Goal: Transaction & Acquisition: Purchase product/service

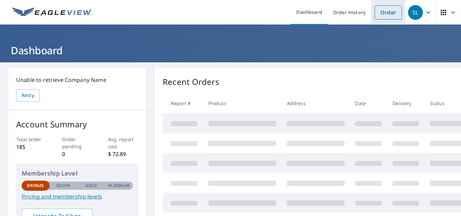
click at [388, 15] on link "Order" at bounding box center [388, 12] width 27 height 14
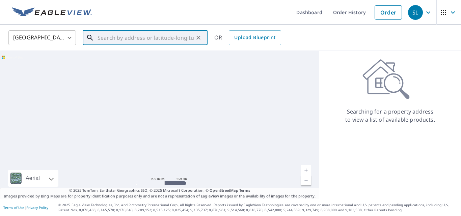
click at [135, 38] on input "text" at bounding box center [146, 37] width 96 height 19
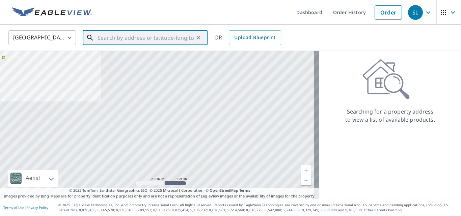
drag, startPoint x: 135, startPoint y: 38, endPoint x: 130, endPoint y: 40, distance: 5.6
click at [130, 40] on input "text" at bounding box center [146, 37] width 96 height 19
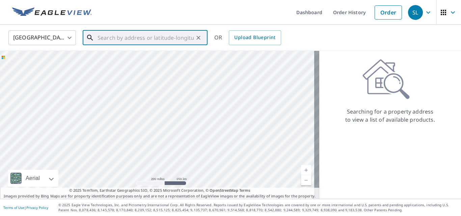
click at [128, 40] on input "text" at bounding box center [146, 37] width 96 height 19
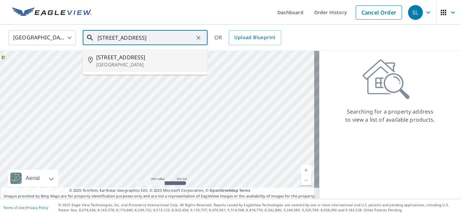
click at [106, 57] on span "[STREET_ADDRESS]" at bounding box center [149, 57] width 106 height 8
type input "[STREET_ADDRESS]"
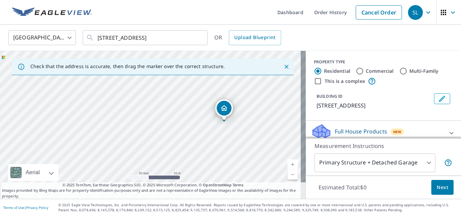
drag, startPoint x: 117, startPoint y: 126, endPoint x: 190, endPoint y: 123, distance: 73.7
click at [190, 123] on div "[STREET_ADDRESS]" at bounding box center [153, 125] width 306 height 148
drag, startPoint x: 224, startPoint y: 111, endPoint x: 157, endPoint y: 111, distance: 66.5
drag, startPoint x: 206, startPoint y: 97, endPoint x: 204, endPoint y: 124, distance: 27.1
click at [204, 124] on div "[STREET_ADDRESS]" at bounding box center [153, 125] width 306 height 148
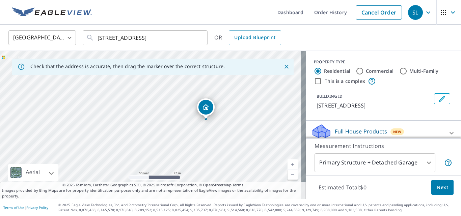
drag, startPoint x: 148, startPoint y: 152, endPoint x: 205, endPoint y: 120, distance: 65.6
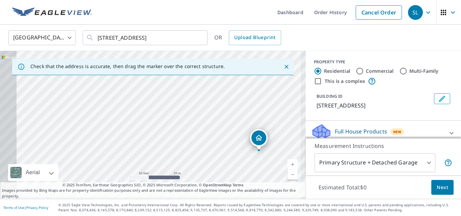
drag, startPoint x: 122, startPoint y: 120, endPoint x: 220, endPoint y: 124, distance: 98.3
click at [220, 124] on div "[STREET_ADDRESS]" at bounding box center [153, 125] width 306 height 148
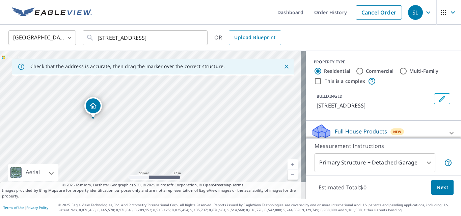
drag, startPoint x: 260, startPoint y: 151, endPoint x: 93, endPoint y: 119, distance: 169.6
drag, startPoint x: 106, startPoint y: 123, endPoint x: 160, endPoint y: 89, distance: 63.7
click at [160, 89] on div "[STREET_ADDRESS]" at bounding box center [153, 125] width 306 height 148
drag, startPoint x: 169, startPoint y: 120, endPoint x: 140, endPoint y: 99, distance: 35.5
click at [148, 117] on div "[STREET_ADDRESS]" at bounding box center [153, 125] width 306 height 148
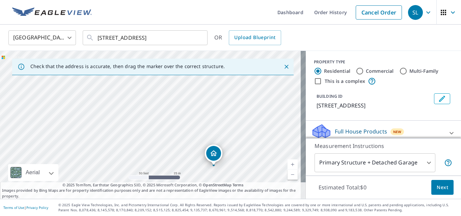
drag, startPoint x: 143, startPoint y: 92, endPoint x: 214, endPoint y: 166, distance: 102.9
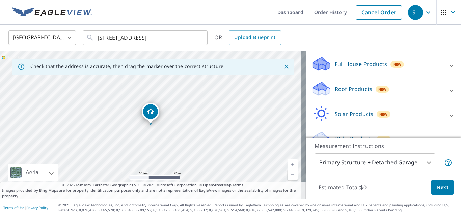
click at [378, 68] on p "Full House Products" at bounding box center [361, 64] width 52 height 8
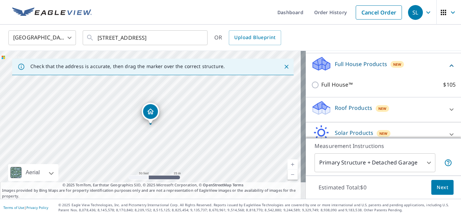
click at [333, 120] on div "Roof Products New" at bounding box center [377, 109] width 132 height 19
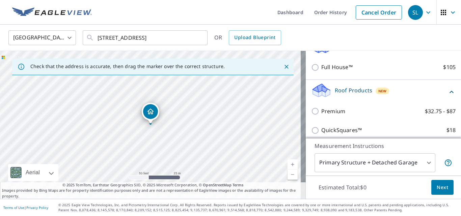
scroll to position [51, 0]
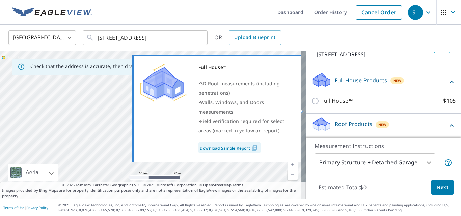
click at [311, 105] on input "Full House™ $105" at bounding box center [316, 101] width 10 height 8
checkbox input "true"
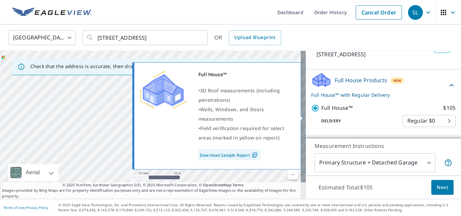
scroll to position [85, 0]
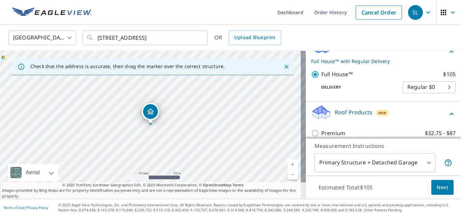
click at [437, 189] on span "Next" at bounding box center [442, 188] width 11 height 8
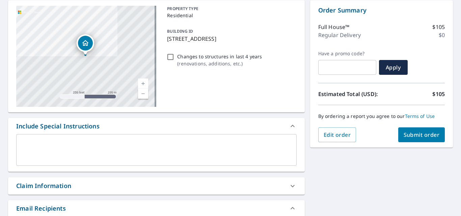
scroll to position [169, 0]
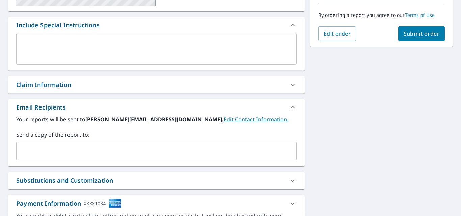
click at [49, 153] on input "text" at bounding box center [151, 151] width 264 height 13
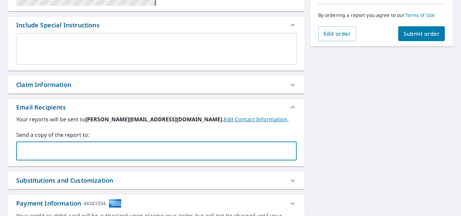
type input "[PERSON_NAME][EMAIL_ADDRESS][DOMAIN_NAME]"
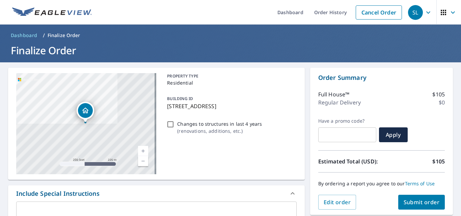
scroll to position [135, 0]
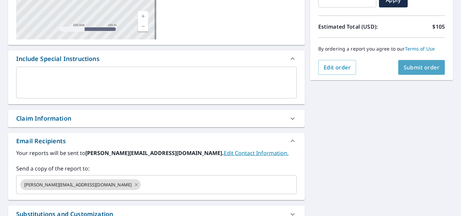
click at [408, 61] on button "Submit order" at bounding box center [422, 67] width 47 height 15
